Goal: Check status: Check status

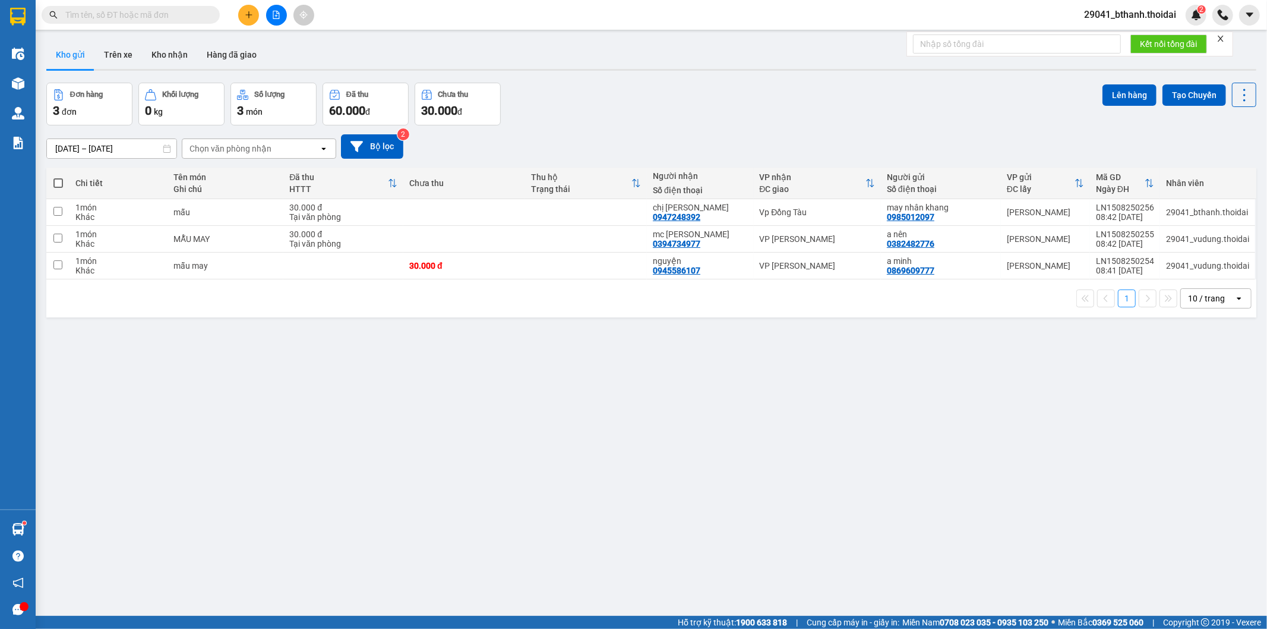
scroll to position [40, 0]
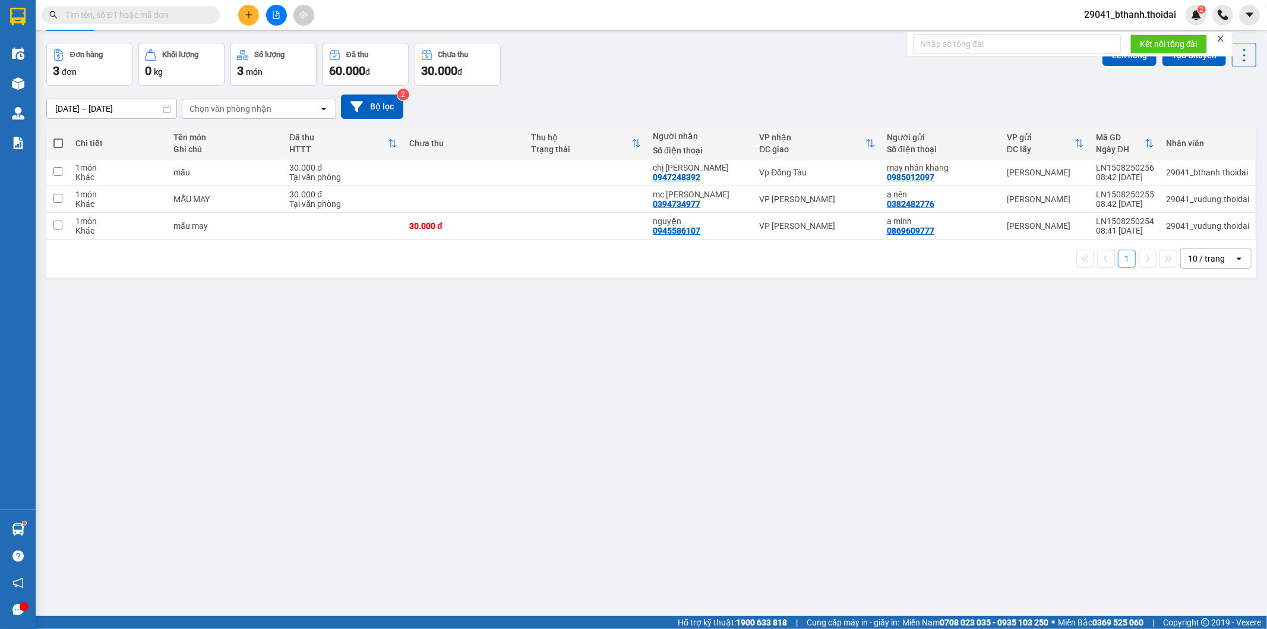
click at [153, 14] on input "text" at bounding box center [135, 14] width 140 height 13
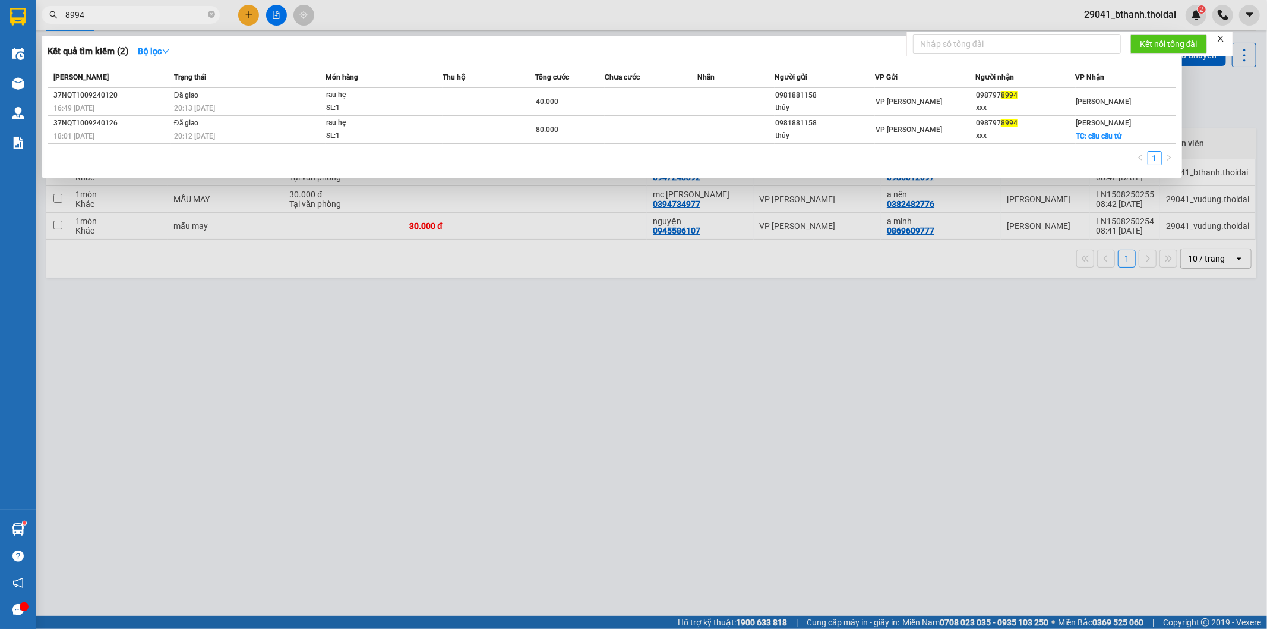
click at [106, 12] on input "8994" at bounding box center [135, 14] width 140 height 13
type input "8"
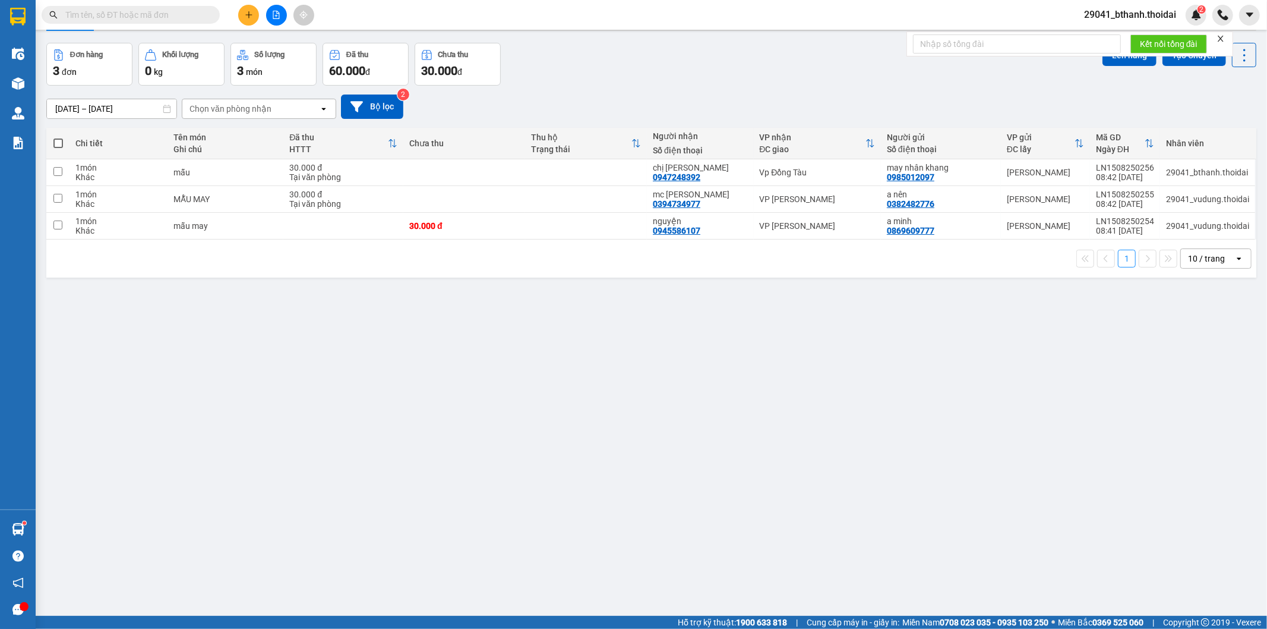
click at [539, 107] on div "[DATE] – [DATE] Press the down arrow key to interact with the calendar and sele…" at bounding box center [651, 106] width 1210 height 24
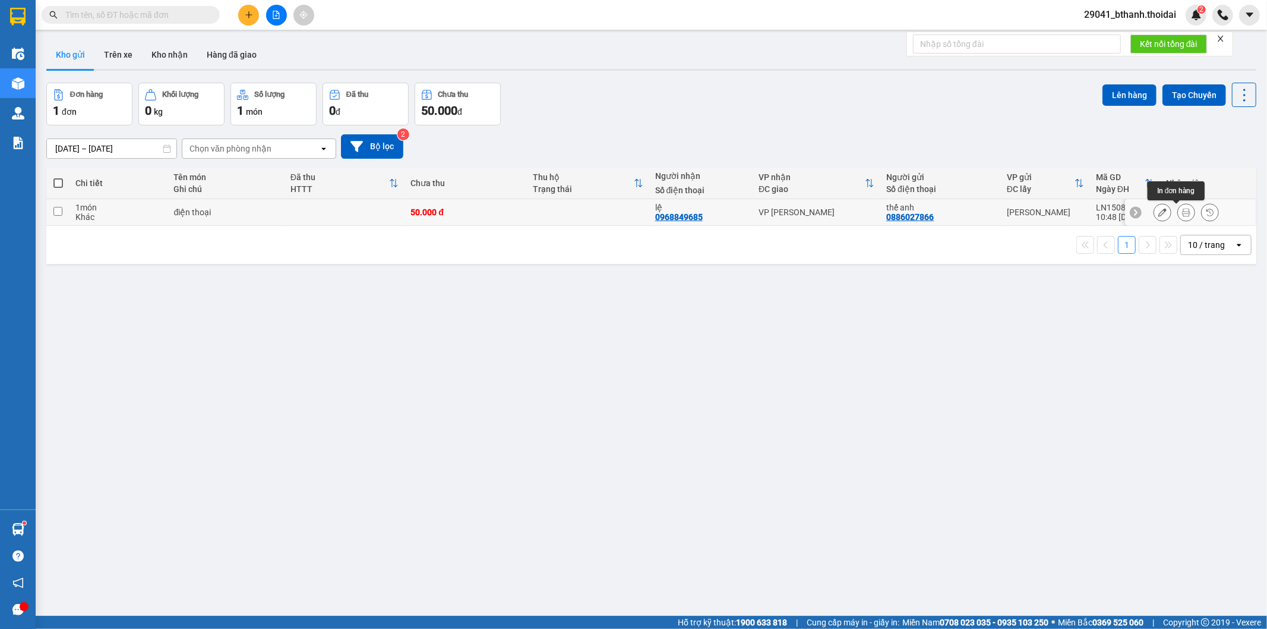
click at [1179, 217] on button at bounding box center [1186, 212] width 17 height 21
